Goal: Task Accomplishment & Management: Manage account settings

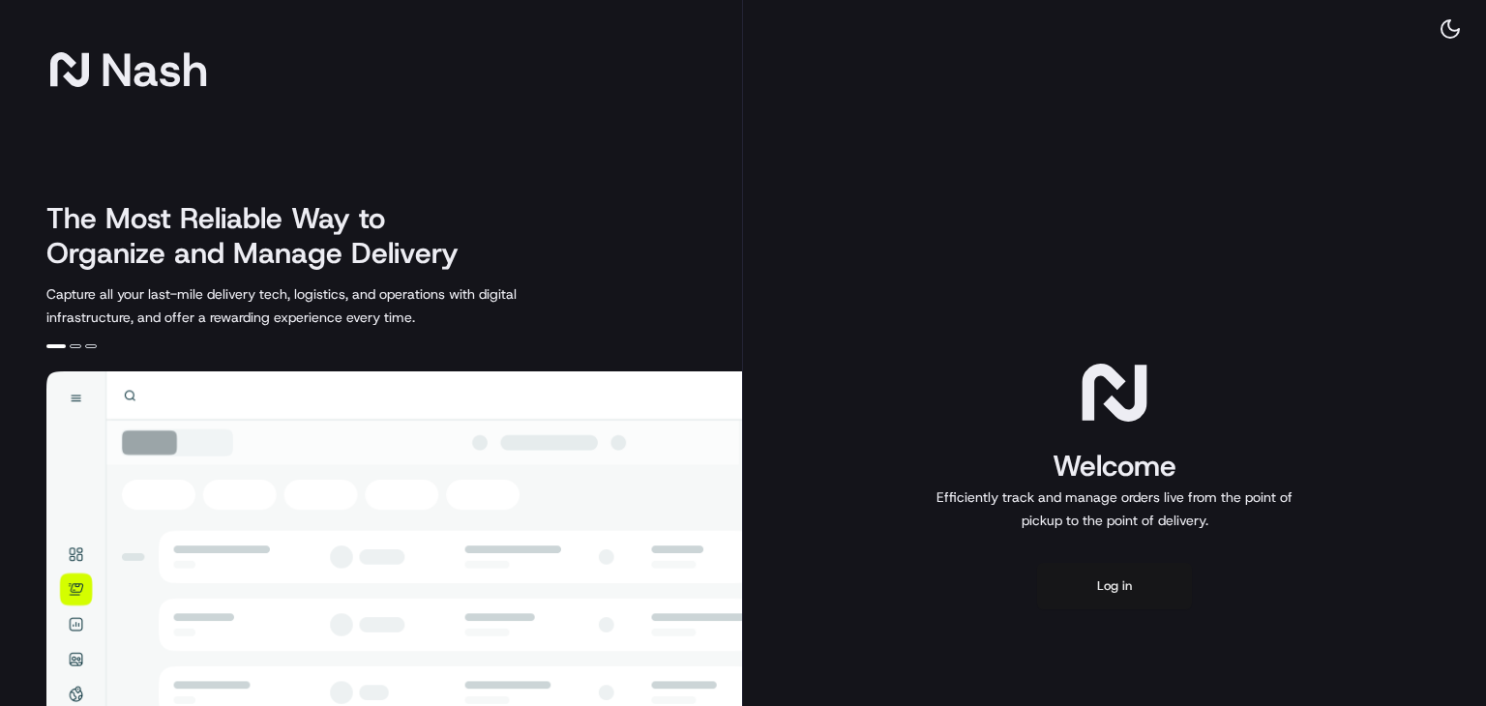
click at [1122, 596] on button "Log in" at bounding box center [1114, 586] width 155 height 46
